Goal: Navigation & Orientation: Find specific page/section

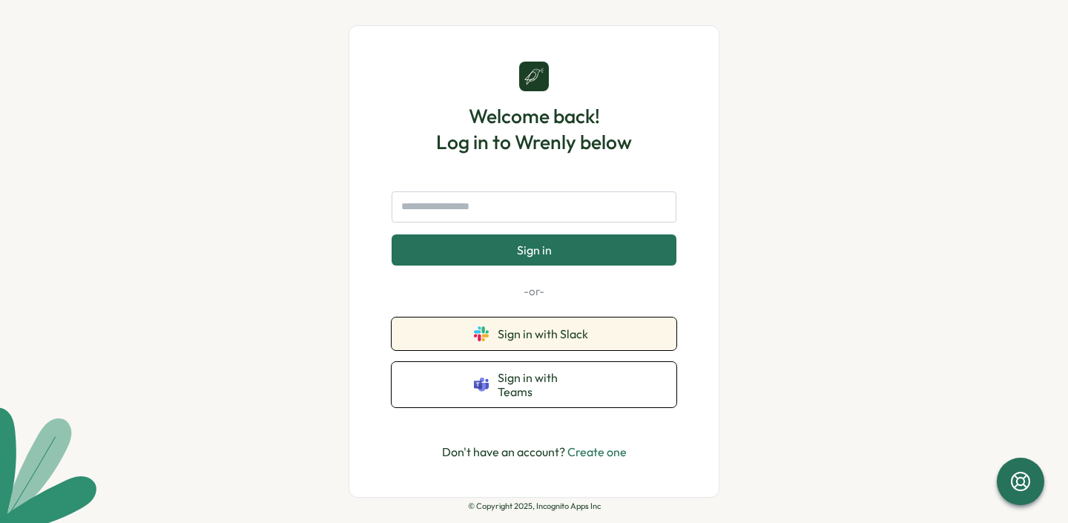
click at [534, 340] on span "Sign in with Slack" at bounding box center [546, 333] width 96 height 13
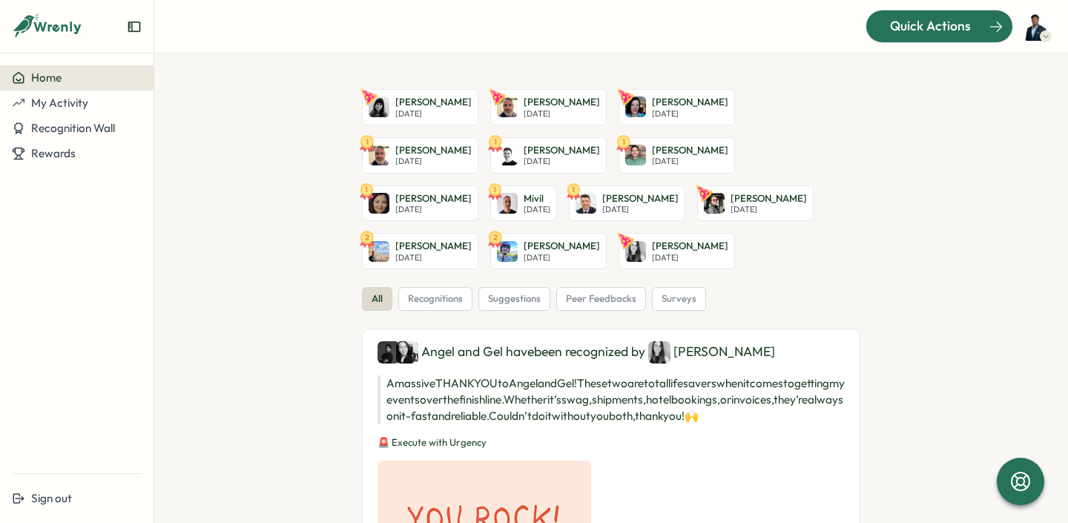
click at [888, 22] on div "Quick Actions" at bounding box center [930, 25] width 134 height 19
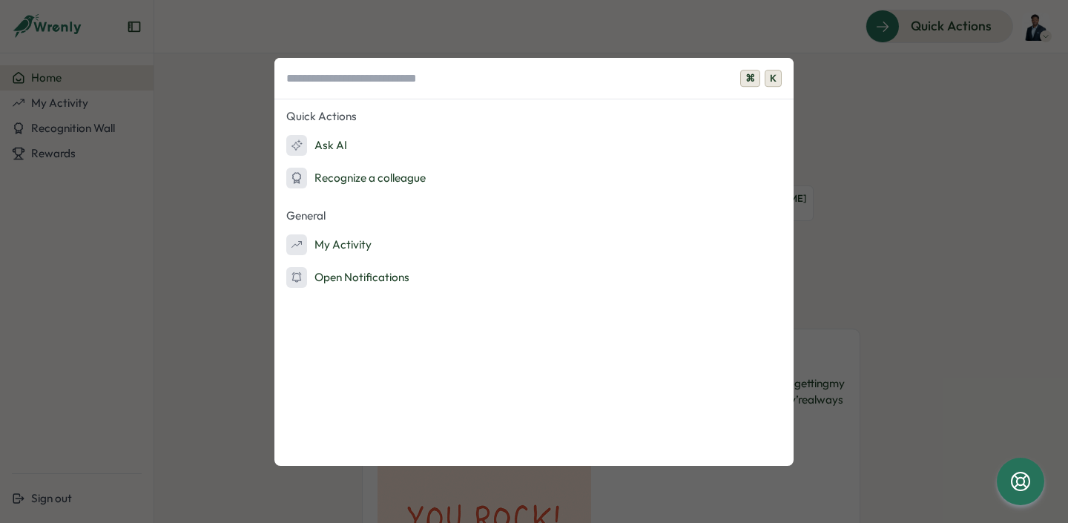
click at [861, 85] on div "⌘ K Quick Actions Ask AI Recognize a colleague General My Activity Open Notific…" at bounding box center [534, 261] width 1068 height 523
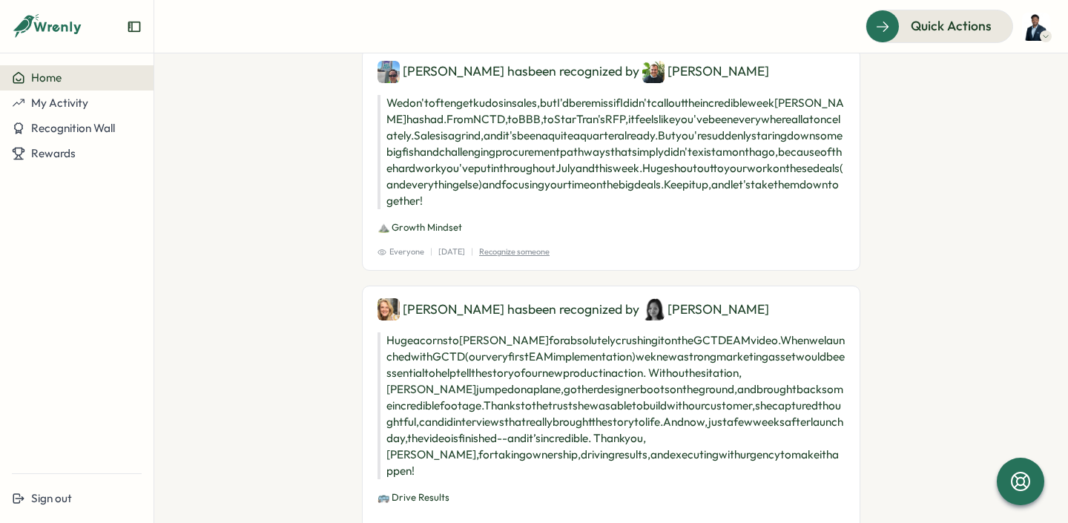
scroll to position [1439, 0]
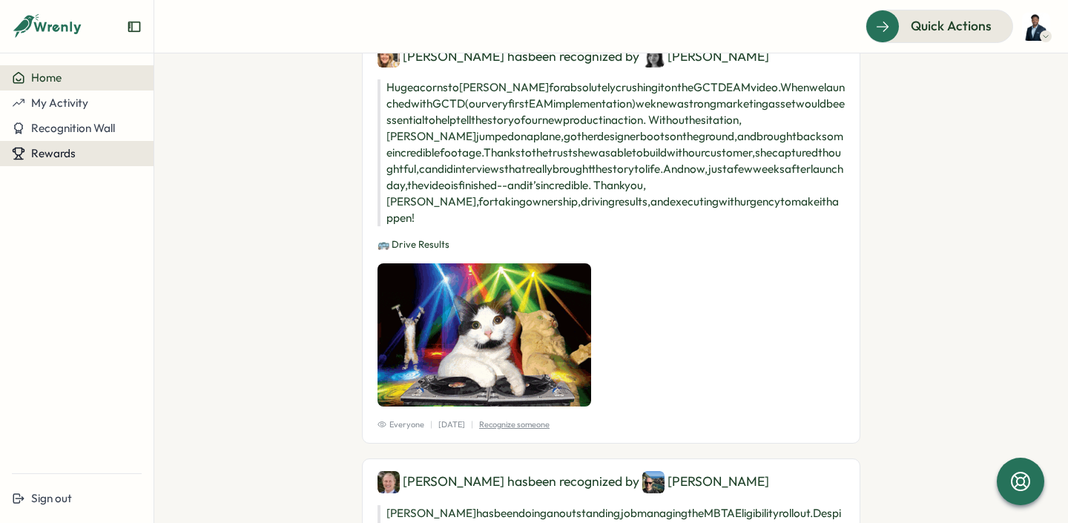
click at [90, 141] on button "Rewards" at bounding box center [77, 153] width 154 height 25
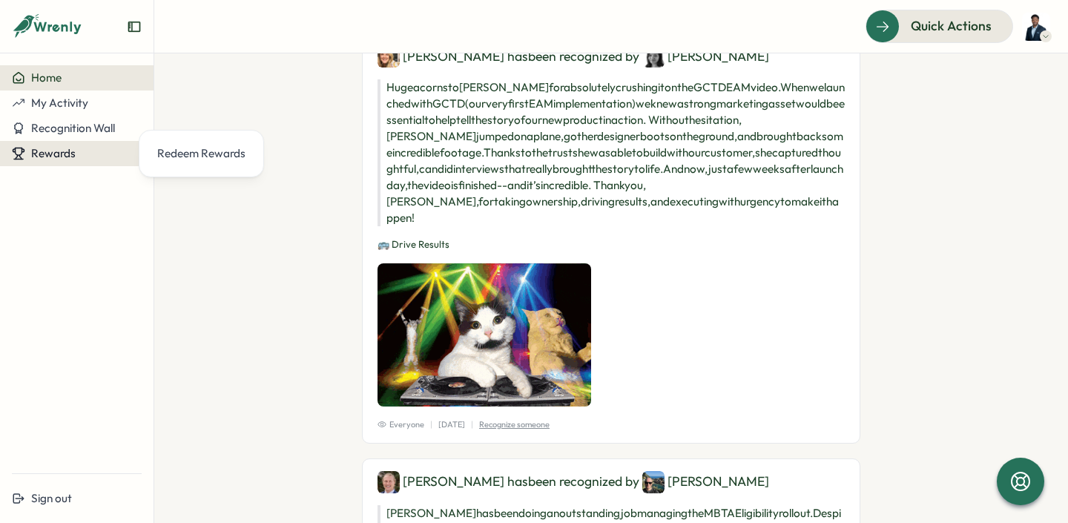
click at [85, 162] on button "Rewards" at bounding box center [77, 153] width 154 height 25
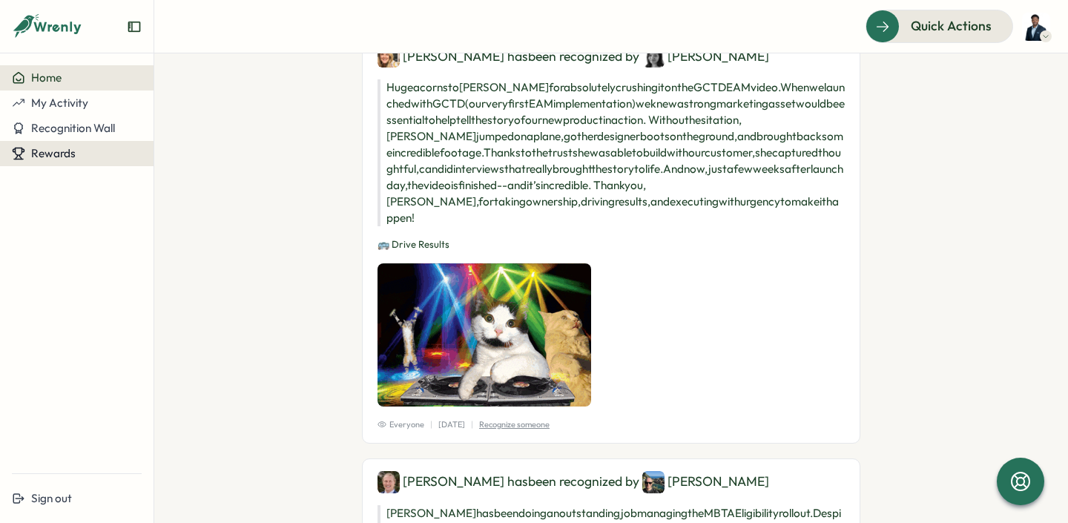
click at [31, 145] on button "Rewards" at bounding box center [77, 153] width 154 height 25
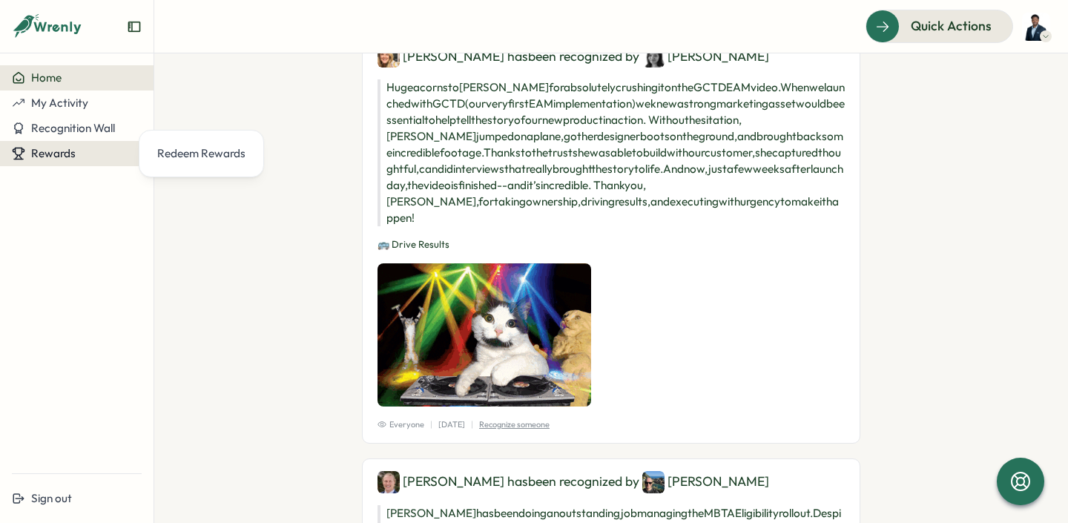
click at [22, 147] on icon at bounding box center [18, 153] width 13 height 13
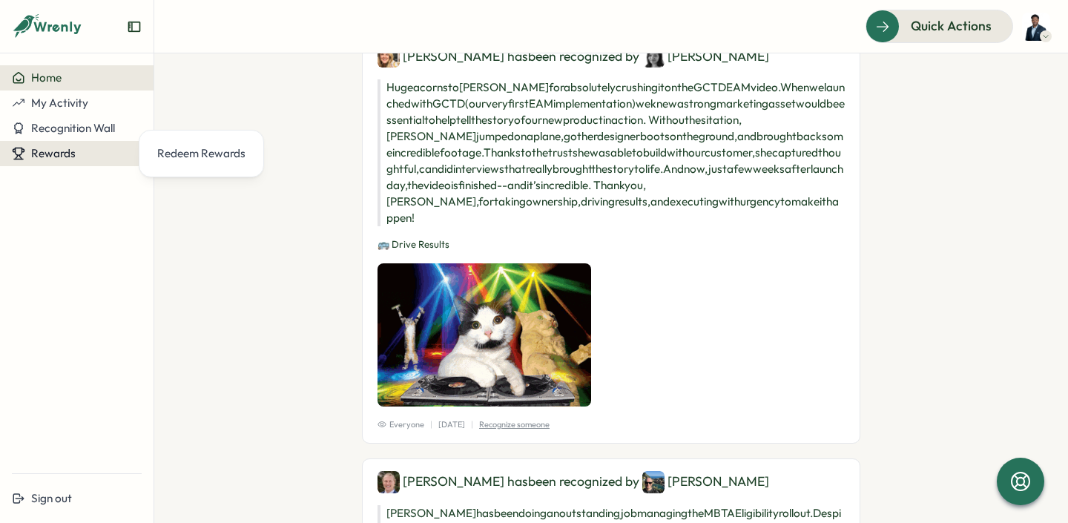
click at [22, 147] on icon at bounding box center [18, 153] width 13 height 13
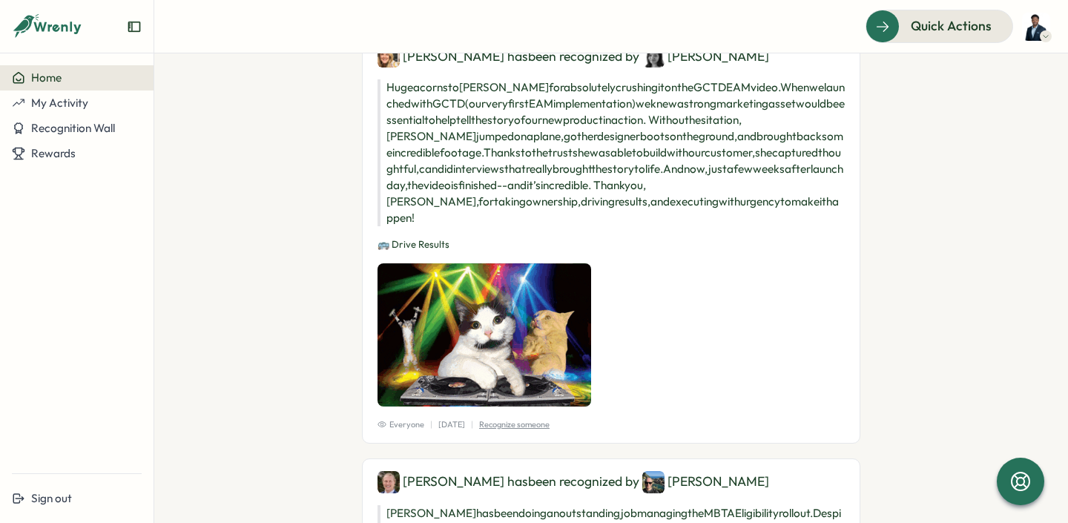
click at [131, 27] on icon "Expand sidebar" at bounding box center [134, 26] width 15 height 15
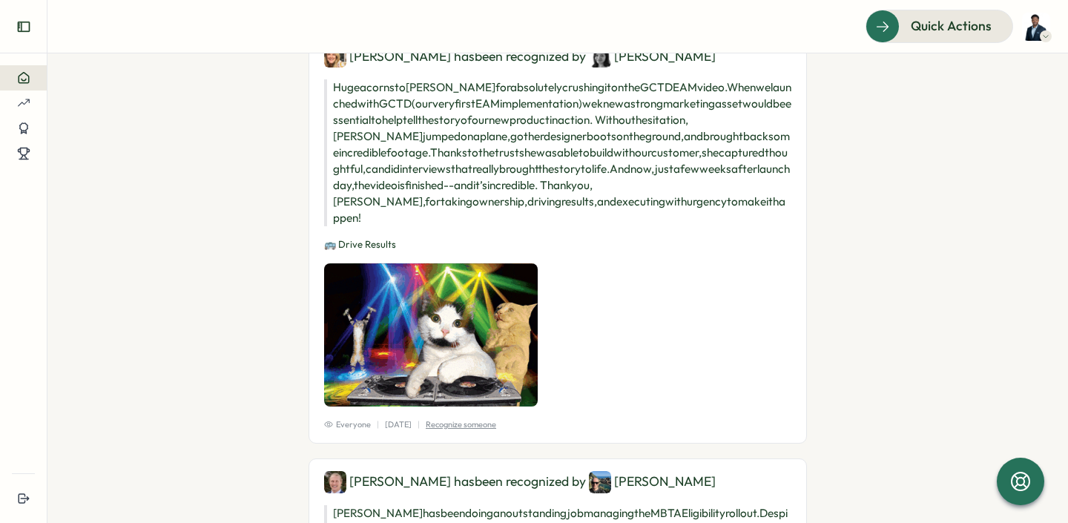
click at [22, 32] on icon "Expand sidebar" at bounding box center [23, 26] width 15 height 15
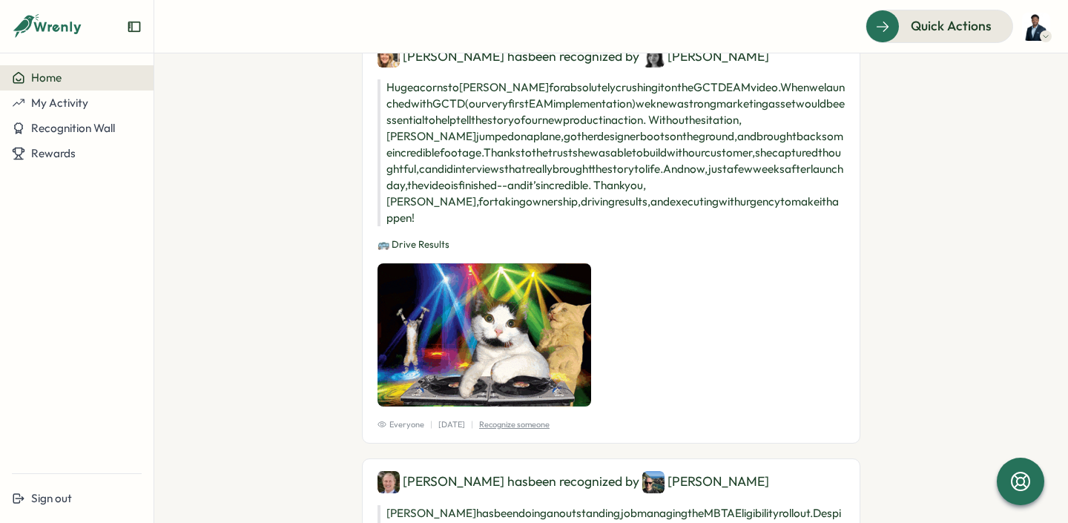
click at [1032, 30] on img at bounding box center [1036, 27] width 28 height 28
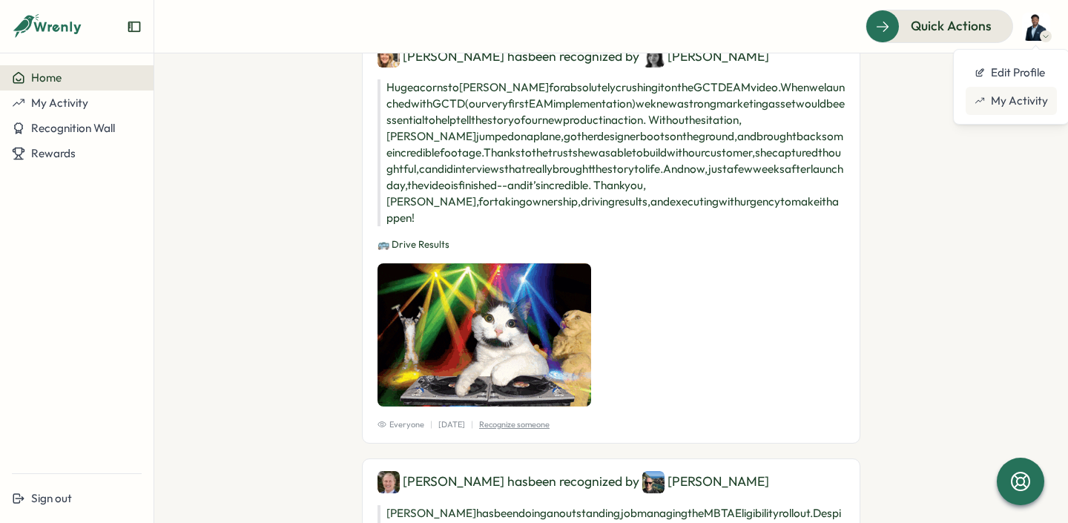
click at [1032, 93] on div "My Activity" at bounding box center [1010, 101] width 73 height 16
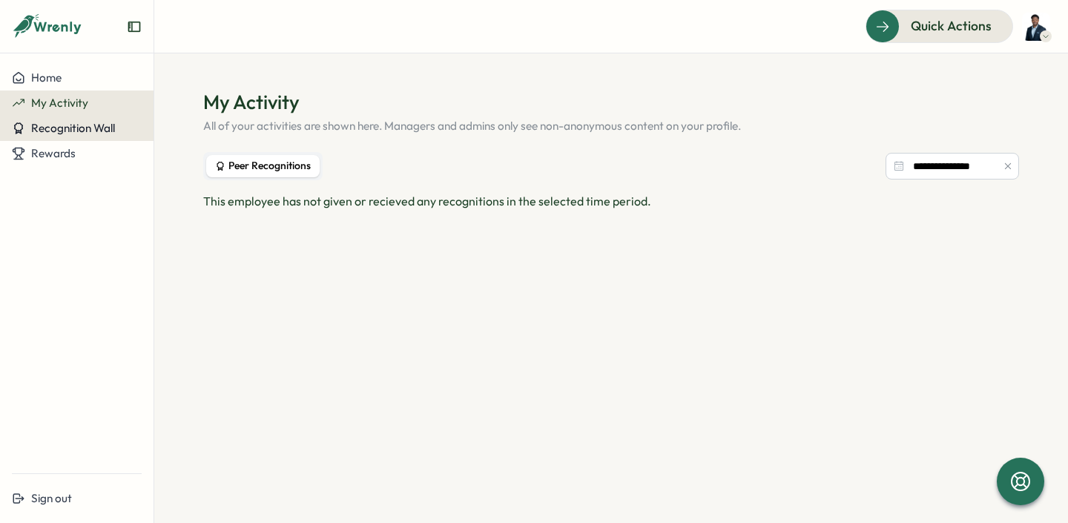
click at [79, 128] on span "Recognition Wall" at bounding box center [73, 128] width 84 height 14
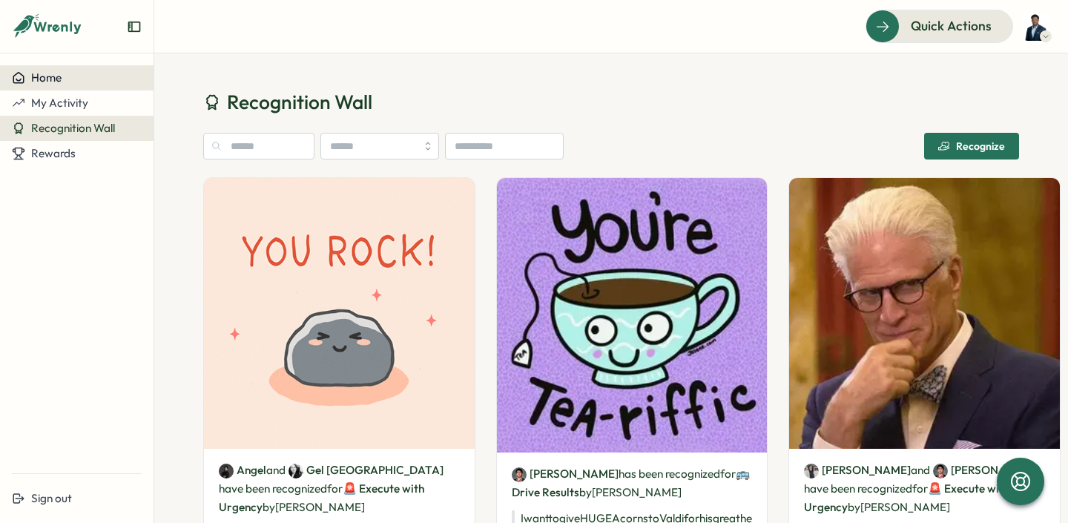
click at [67, 72] on div "Home" at bounding box center [77, 77] width 130 height 13
